Goal: Information Seeking & Learning: Learn about a topic

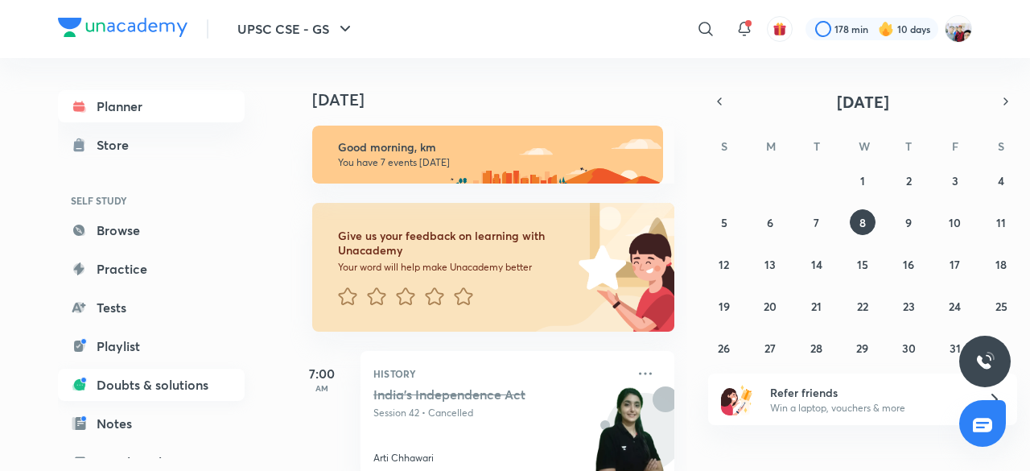
click at [196, 390] on link "Doubts & solutions" at bounding box center [151, 385] width 187 height 32
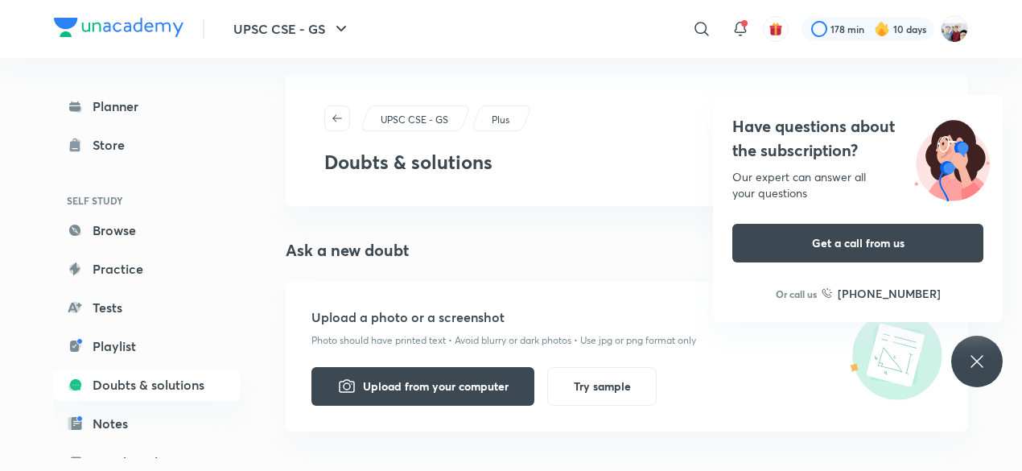
scroll to position [18, 0]
click at [703, 31] on icon at bounding box center [702, 29] width 14 height 14
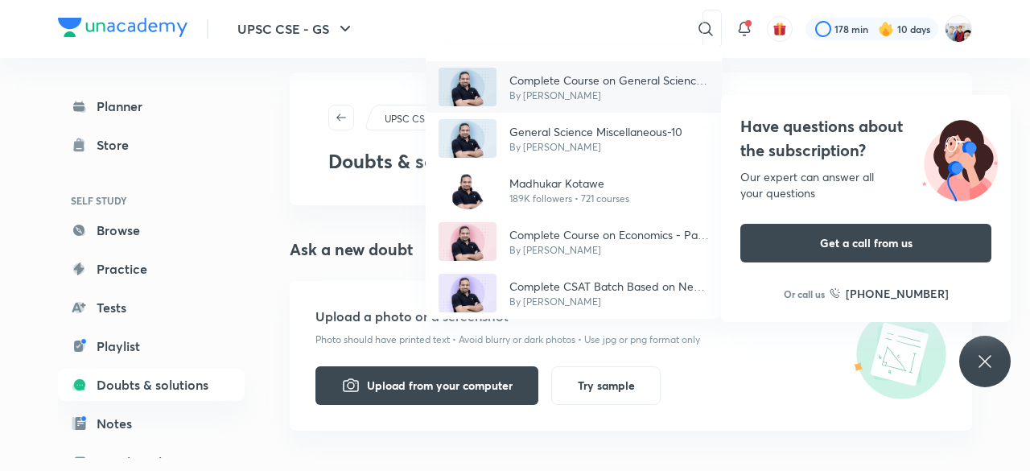
click at [586, 77] on p "Complete Course on General Science 2024-25" at bounding box center [609, 80] width 200 height 17
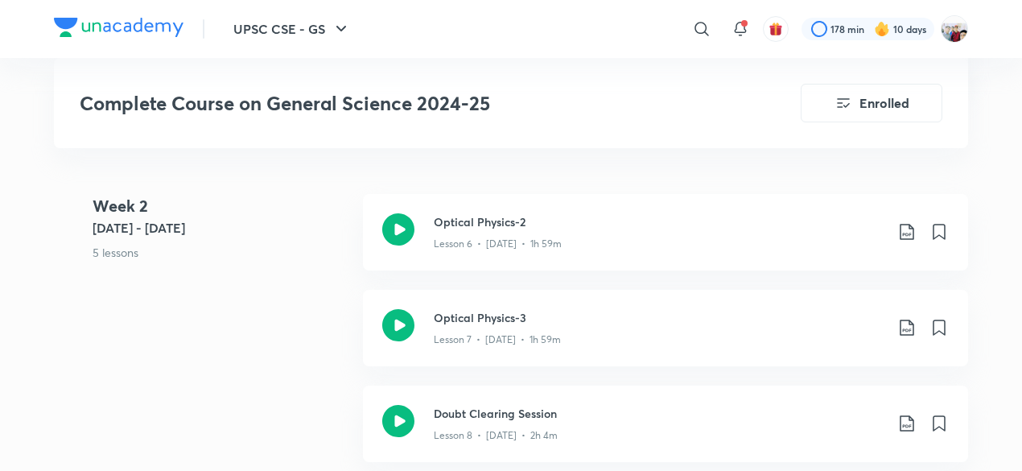
scroll to position [1481, 0]
click at [534, 236] on p "Lesson 6 • [DATE] • 1h 59m" at bounding box center [498, 242] width 128 height 14
